Goal: Navigation & Orientation: Find specific page/section

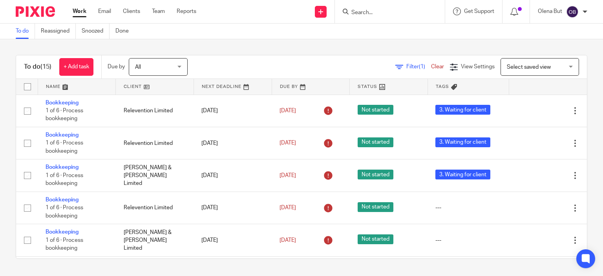
click at [159, 9] on link "Team" at bounding box center [158, 11] width 13 height 8
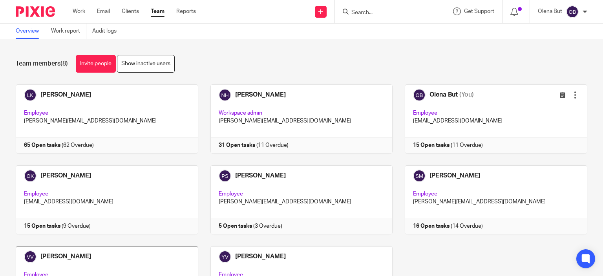
scroll to position [66, 0]
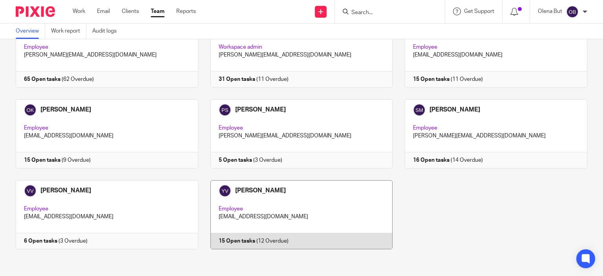
click at [324, 208] on link at bounding box center [295, 214] width 195 height 69
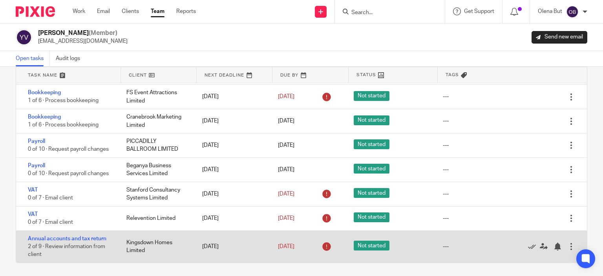
scroll to position [41, 0]
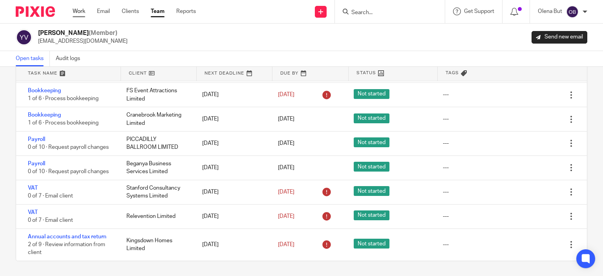
click at [77, 14] on link "Work" at bounding box center [79, 11] width 13 height 8
